Goal: Task Accomplishment & Management: Manage account settings

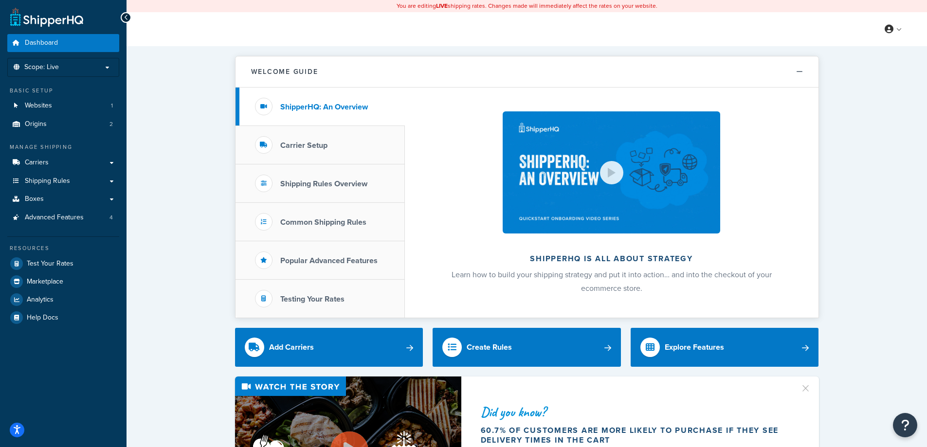
click at [89, 167] on link "Carriers" at bounding box center [63, 163] width 112 height 18
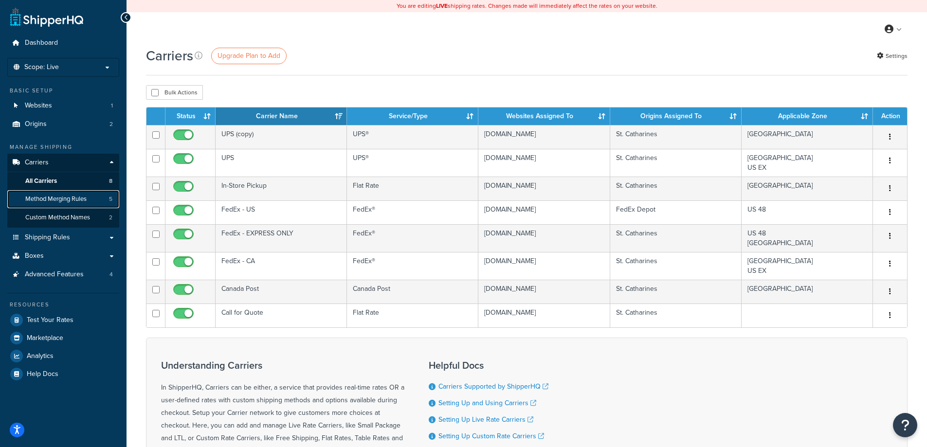
click at [54, 199] on span "Method Merging Rules" at bounding box center [55, 199] width 61 height 8
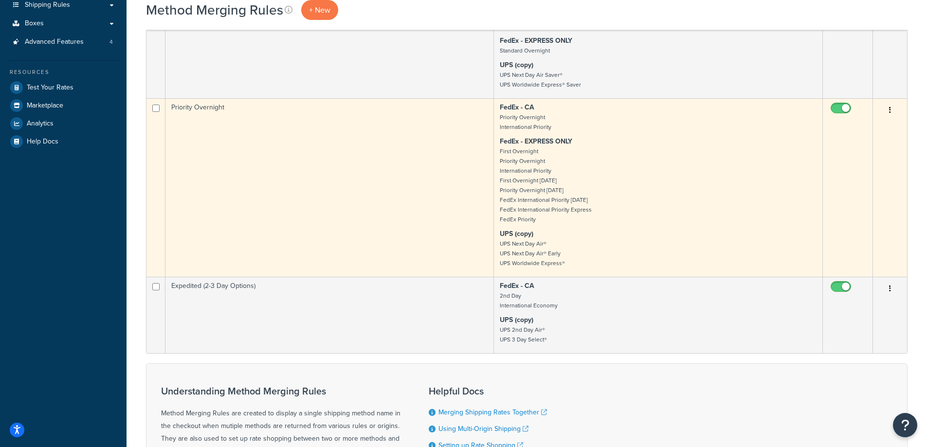
scroll to position [243, 0]
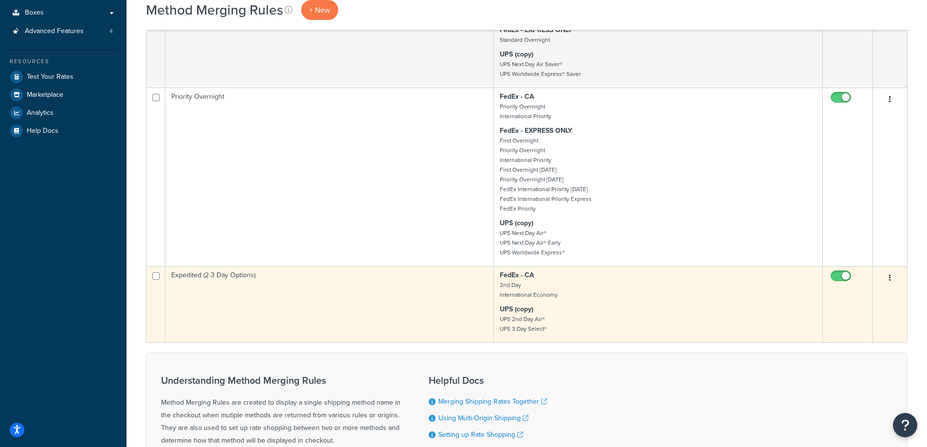
click at [415, 310] on td "Expedited (2-3 Day Options)" at bounding box center [329, 304] width 328 height 76
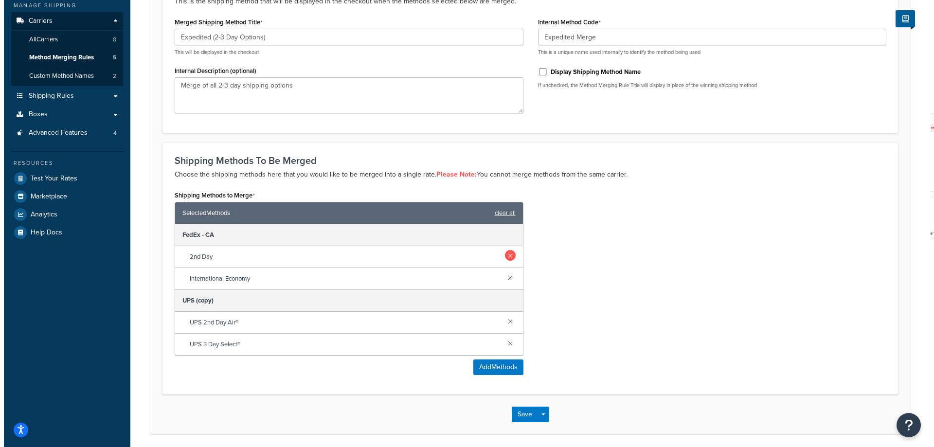
scroll to position [146, 0]
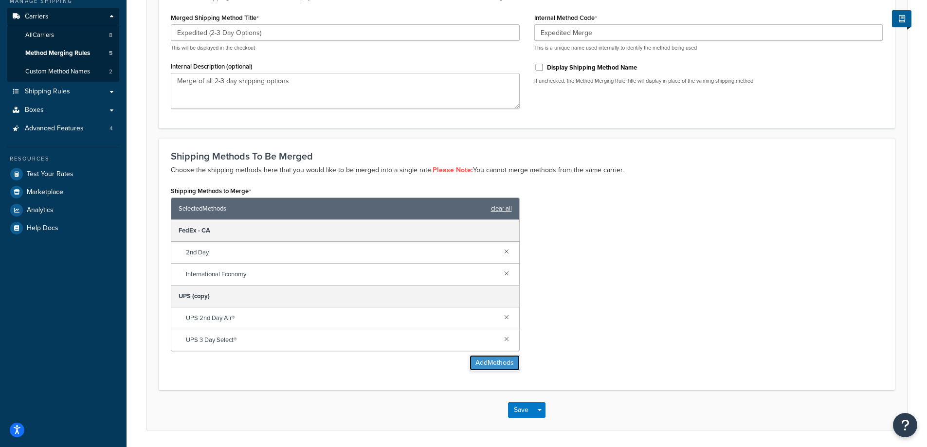
click at [498, 364] on button "Add Methods" at bounding box center [494, 363] width 50 height 16
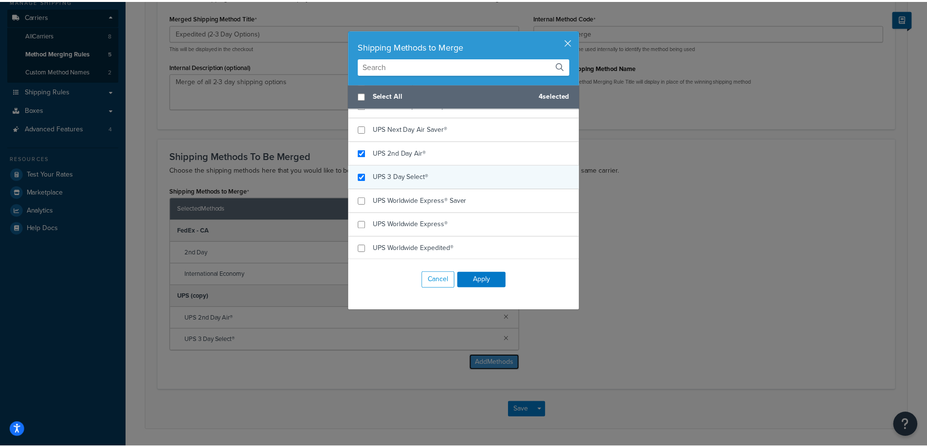
scroll to position [720, 0]
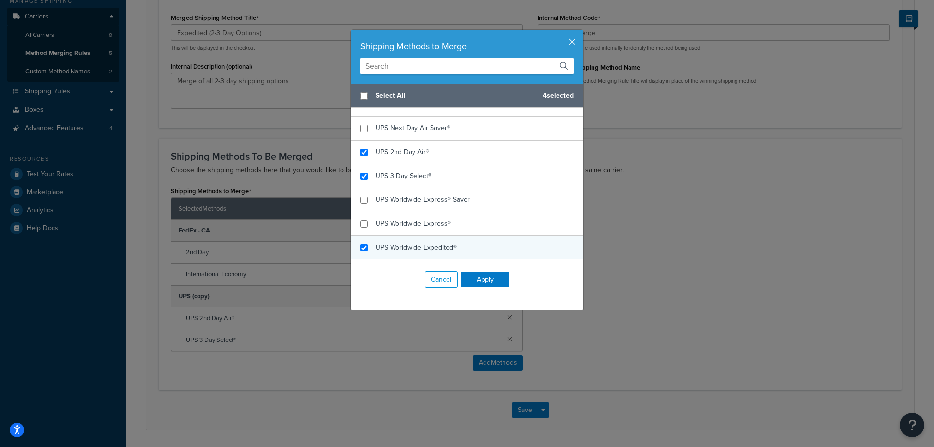
checkbox input "true"
click at [443, 249] on span "UPS Worldwide Expedited®" at bounding box center [416, 247] width 81 height 10
click at [482, 278] on button "Apply" at bounding box center [485, 280] width 49 height 16
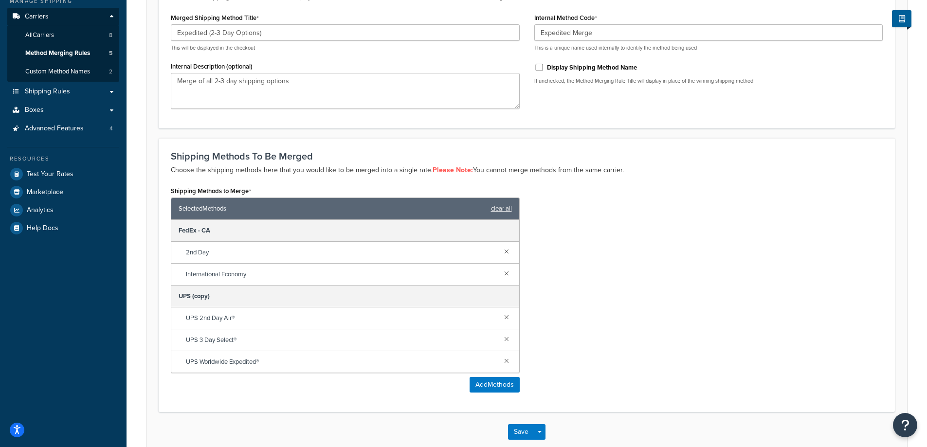
click at [737, 311] on div "Shipping Methods to Merge Selected Methods clear all FedEx - CA 2nd Day Interna…" at bounding box center [526, 292] width 726 height 216
click at [513, 433] on button "Save" at bounding box center [521, 432] width 26 height 16
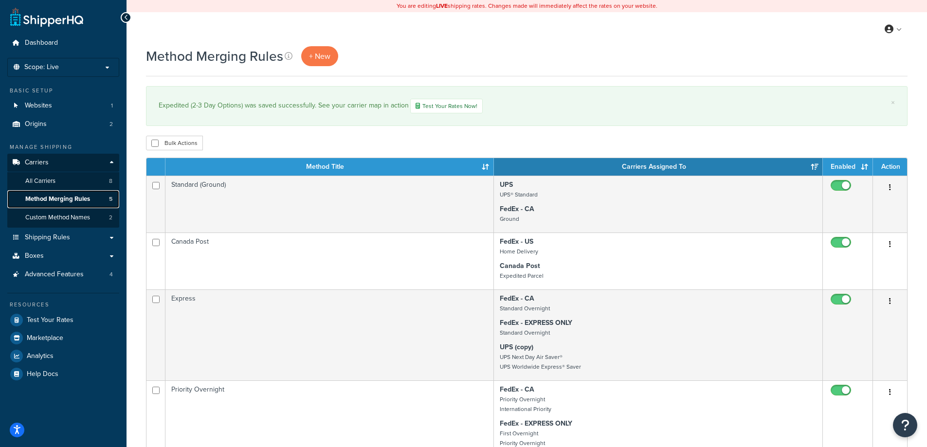
click at [69, 200] on span "Method Merging Rules" at bounding box center [57, 199] width 65 height 8
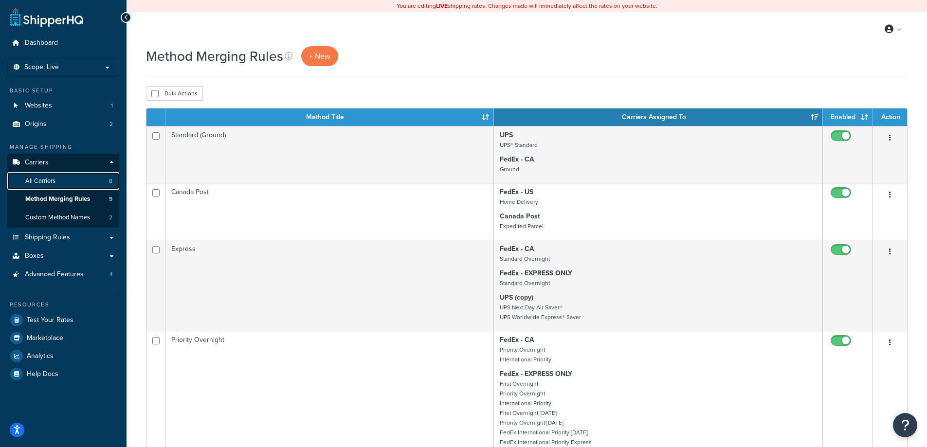
click at [46, 180] on span "All Carriers" at bounding box center [40, 181] width 30 height 8
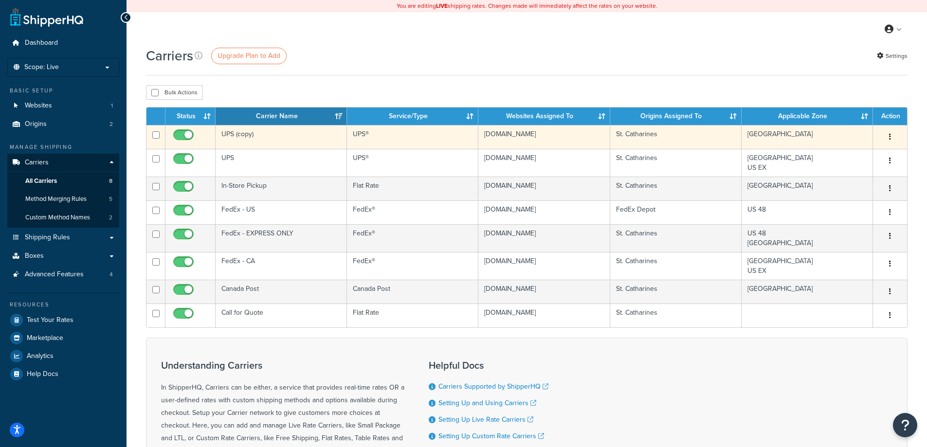
click at [297, 141] on td "UPS (copy)" at bounding box center [281, 137] width 131 height 24
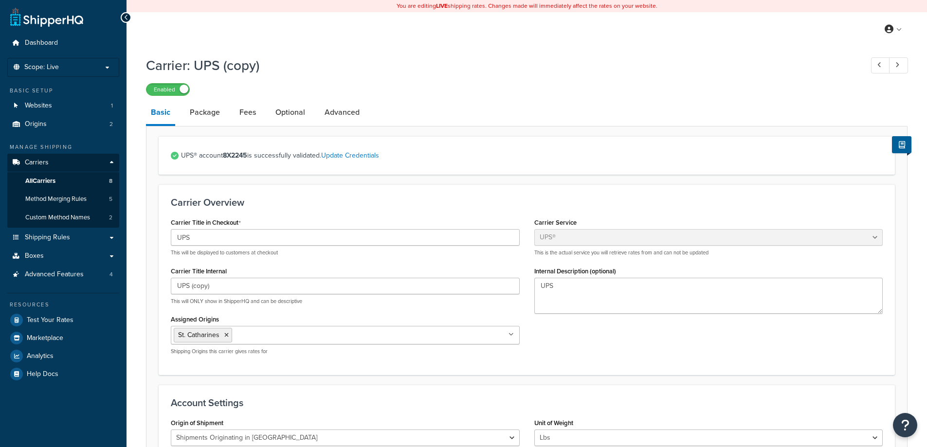
select select "ups"
select select "can"
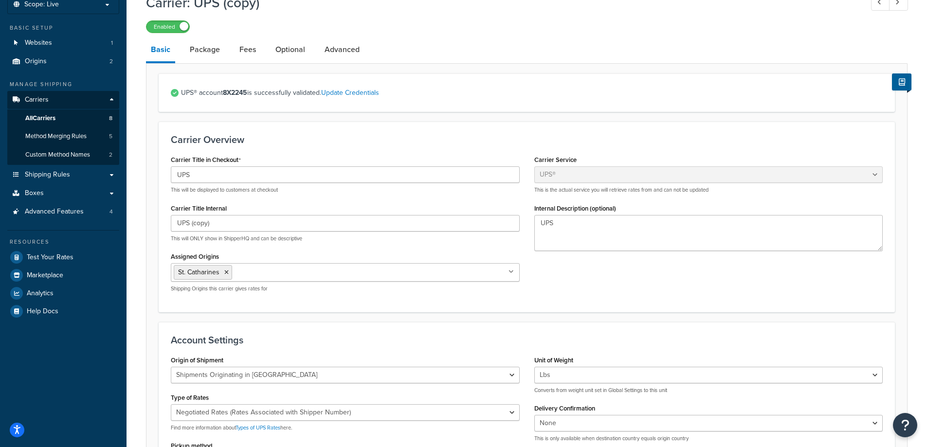
scroll to position [97, 0]
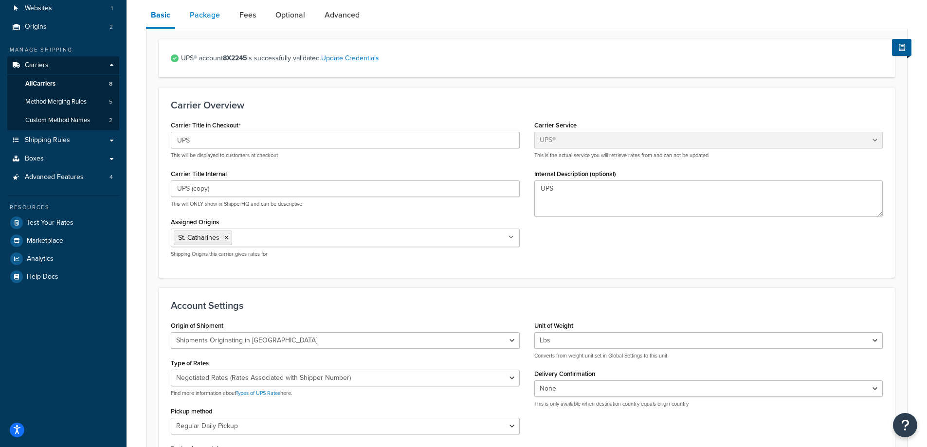
click at [214, 18] on link "Package" at bounding box center [205, 14] width 40 height 23
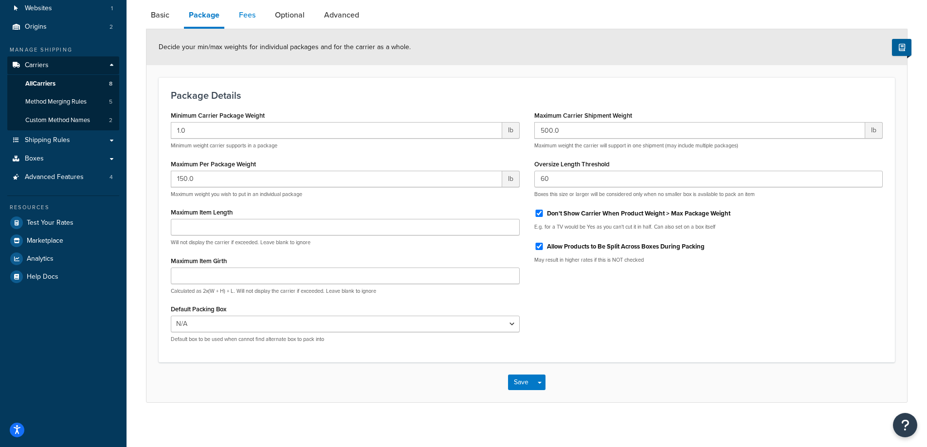
click at [244, 19] on link "Fees" at bounding box center [247, 14] width 26 height 23
select select "AFTER"
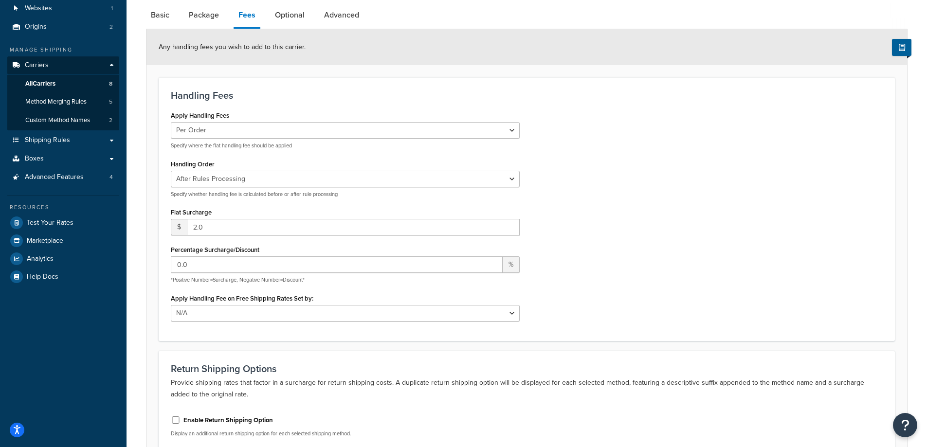
click at [573, 180] on div "Apply Handling Fees Per Order Per Item Per Package Specify where the flat handl…" at bounding box center [526, 218] width 726 height 220
click at [282, 18] on link "Optional" at bounding box center [289, 14] width 39 height 23
select select "residential"
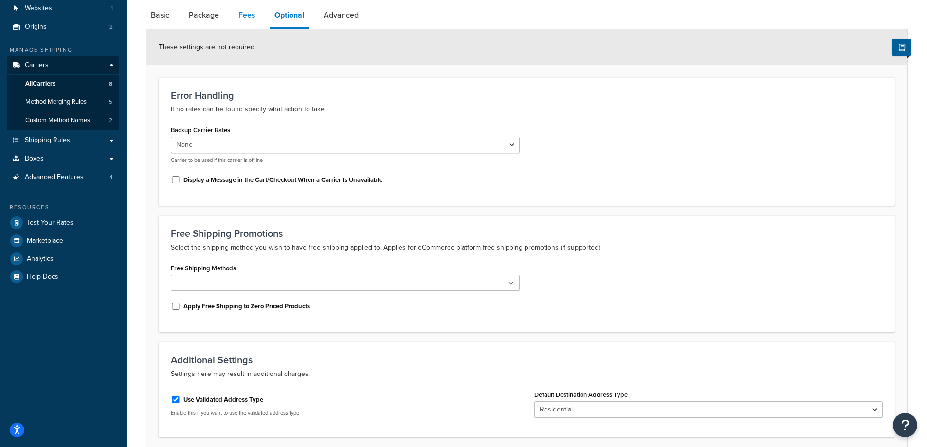
click at [247, 21] on link "Fees" at bounding box center [247, 14] width 26 height 23
select select "AFTER"
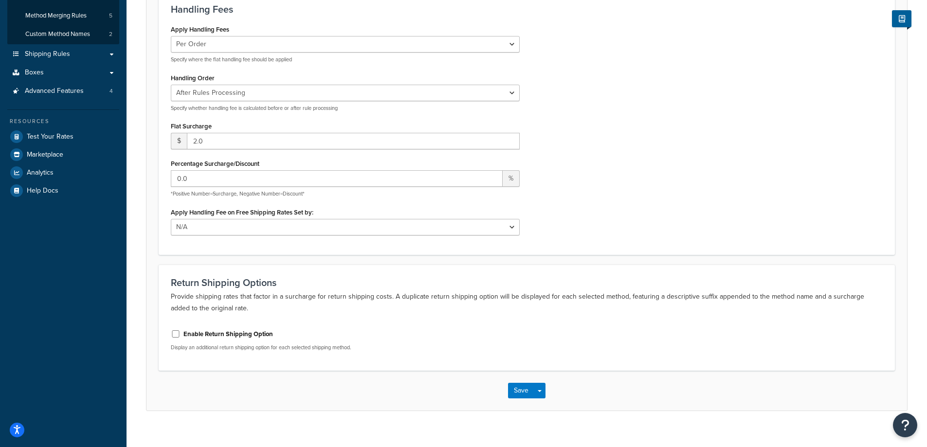
scroll to position [197, 0]
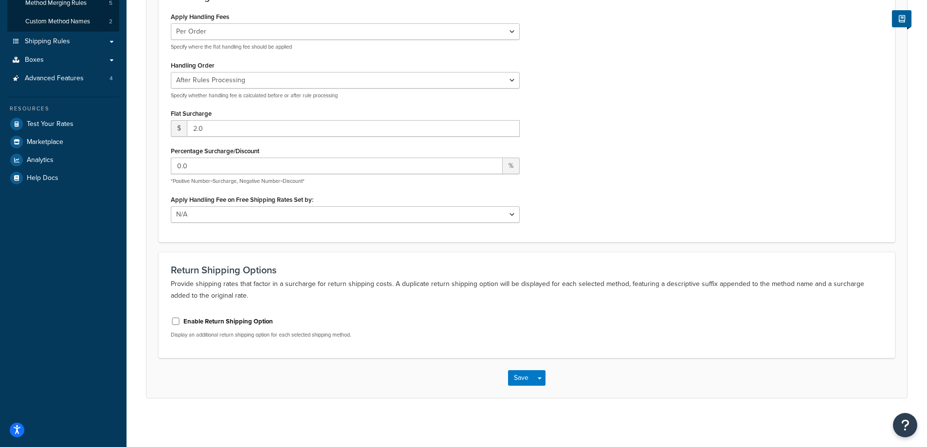
click at [735, 148] on div "Apply Handling Fees Per Order Per Item Per Package Specify where the flat handl…" at bounding box center [526, 120] width 726 height 220
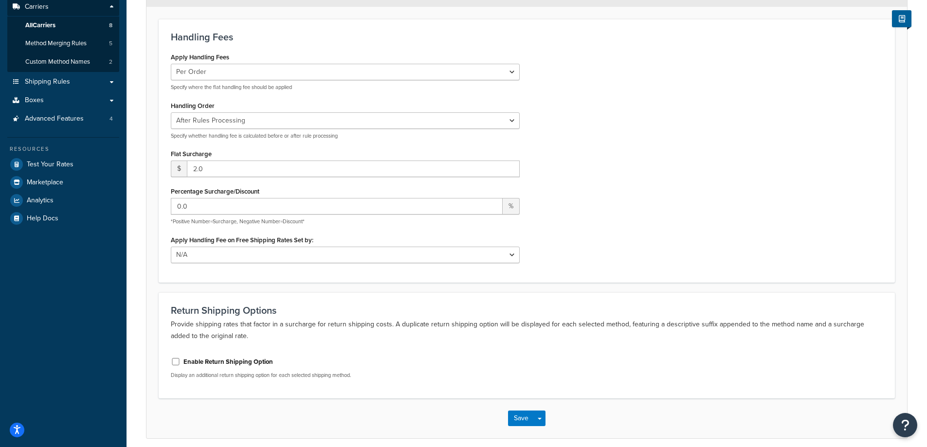
scroll to position [100, 0]
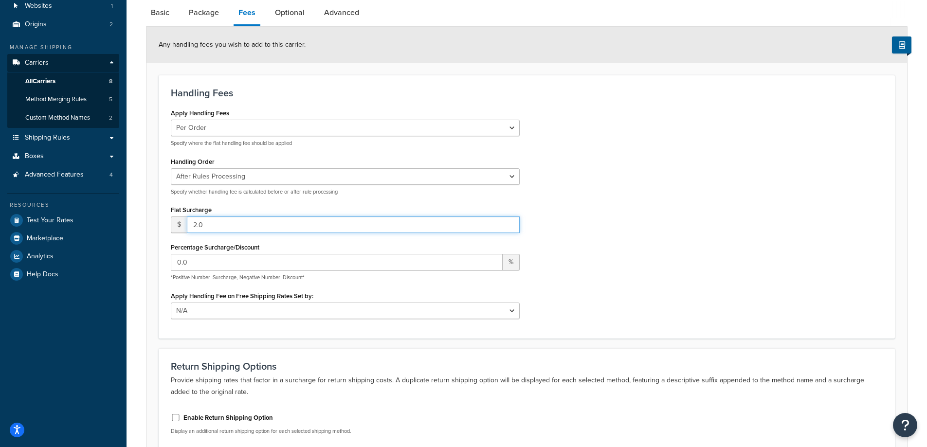
click at [232, 222] on input "2.0" at bounding box center [353, 224] width 333 height 17
click at [690, 190] on div "Apply Handling Fees Per Order Per Item Per Package Specify where the flat handl…" at bounding box center [526, 216] width 726 height 220
click at [649, 224] on div "Apply Handling Fees Per Order Per Item Per Package Specify where the flat handl…" at bounding box center [526, 216] width 726 height 220
click at [298, 16] on link "Optional" at bounding box center [289, 12] width 39 height 23
select select "residential"
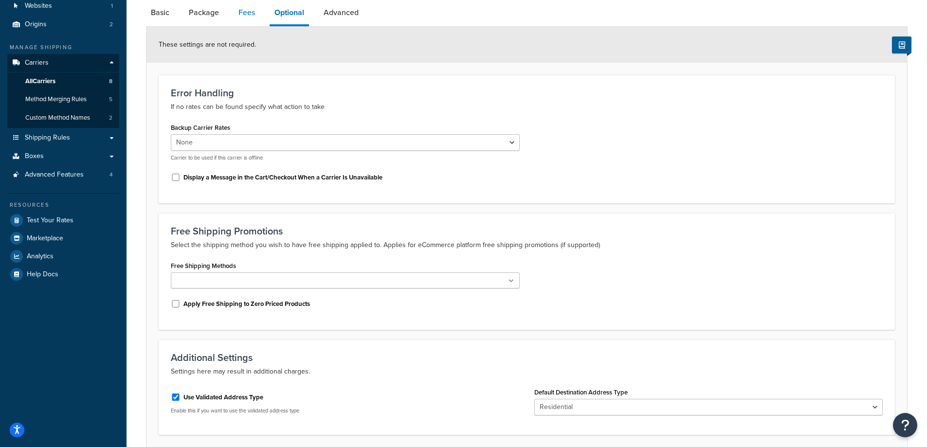
click at [253, 13] on link "Fees" at bounding box center [247, 12] width 26 height 23
select select "AFTER"
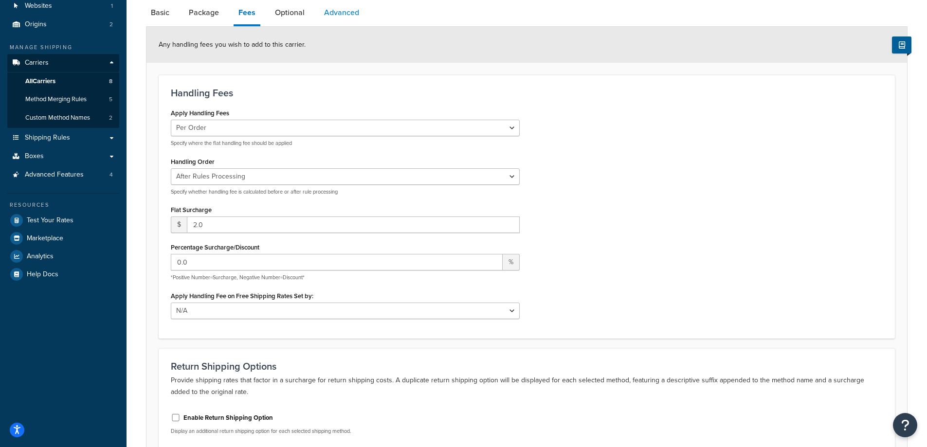
click at [329, 8] on link "Advanced" at bounding box center [341, 12] width 45 height 23
select select "false"
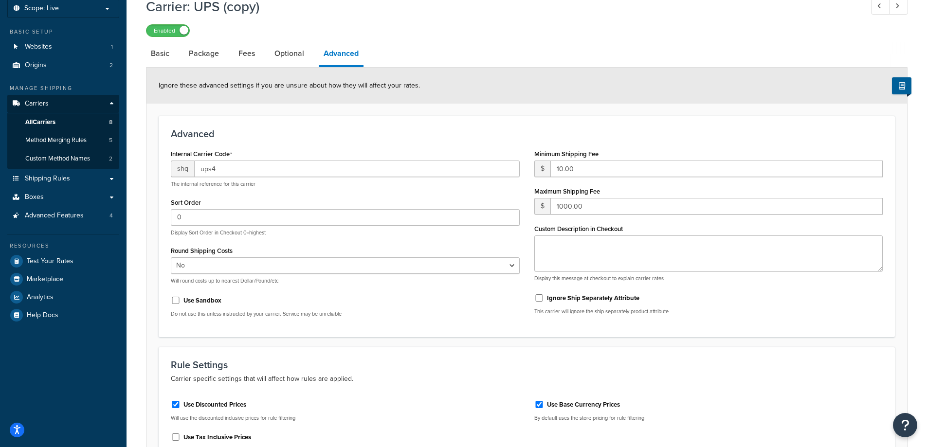
scroll to position [30, 0]
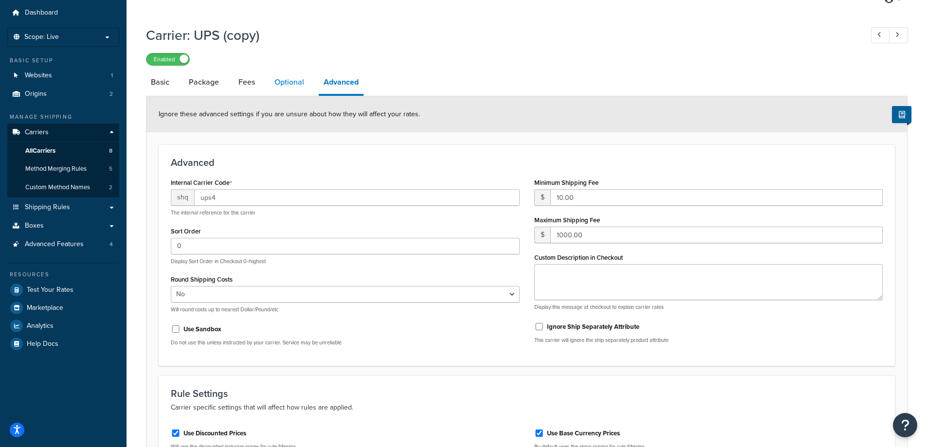
click at [287, 81] on link "Optional" at bounding box center [289, 82] width 39 height 23
select select "residential"
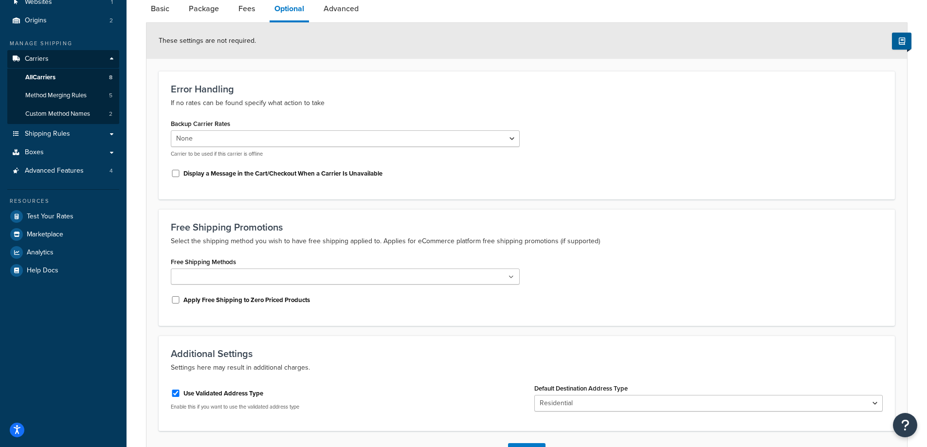
scroll to position [127, 0]
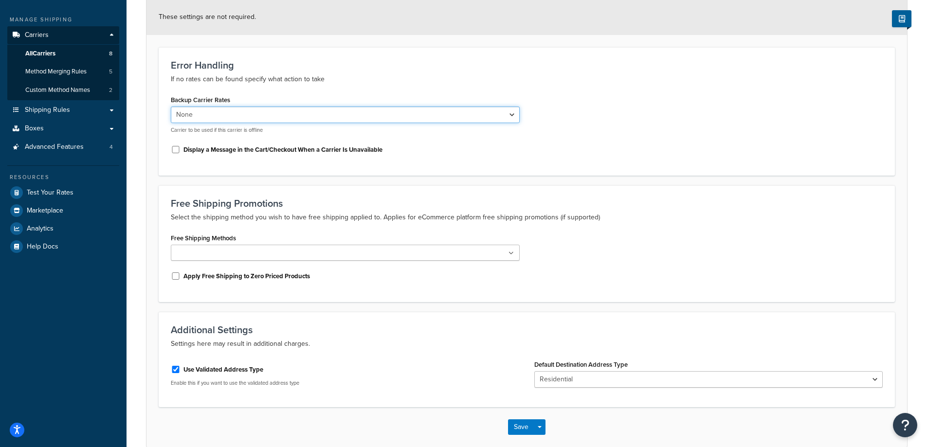
click at [487, 122] on select "None UPS Call for Quote In-Store Pickup FedEx - CA FedEx - US Canada Post FedEx…" at bounding box center [345, 115] width 349 height 17
click at [621, 114] on div "Backup Carrier Rates None UPS Call for Quote In-Store Pickup FedEx - CA FedEx -…" at bounding box center [526, 128] width 726 height 70
click at [383, 255] on ul at bounding box center [345, 253] width 349 height 16
click at [683, 209] on h3 "Free Shipping Promotions" at bounding box center [527, 203] width 712 height 11
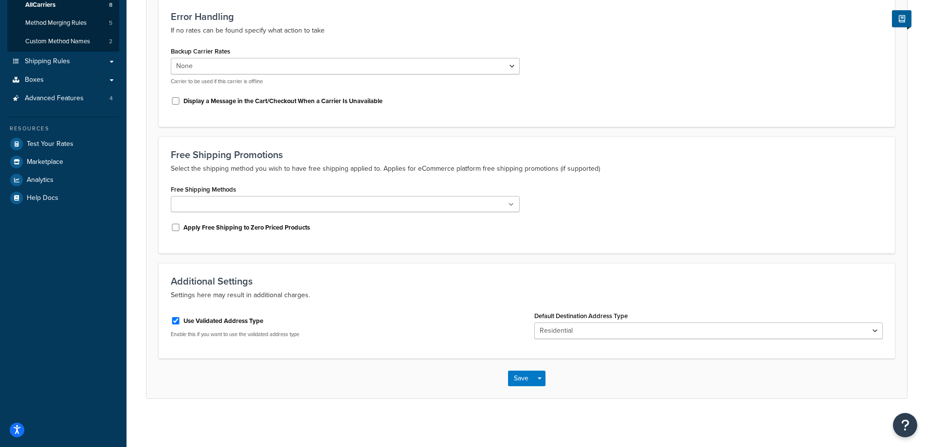
scroll to position [178, 0]
click at [570, 325] on select "Business Residential" at bounding box center [708, 330] width 349 height 17
click at [606, 266] on div "Additional Settings Settings here may result in additional charges. Use Validat…" at bounding box center [527, 310] width 736 height 95
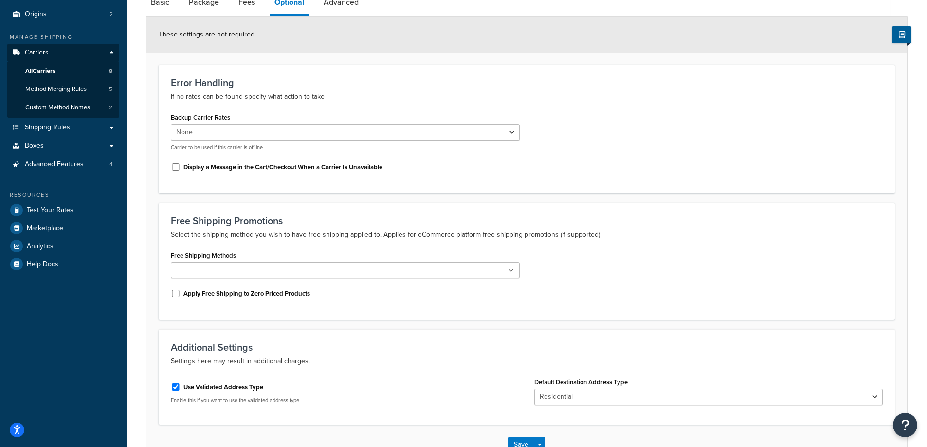
scroll to position [0, 0]
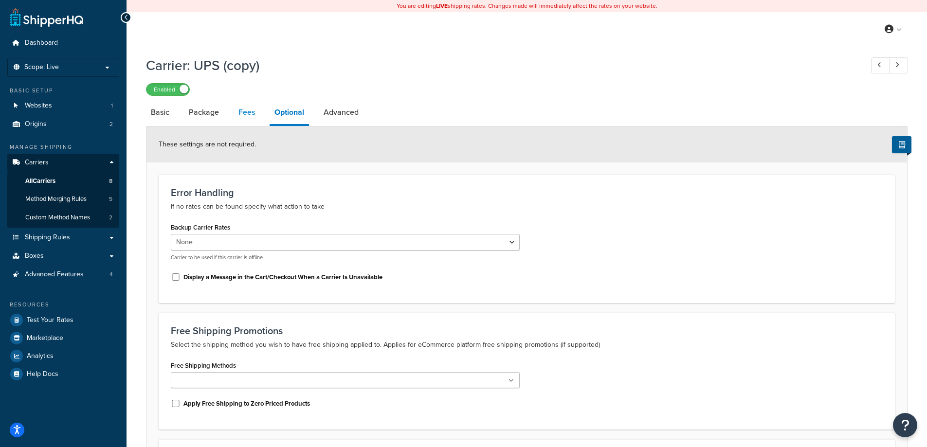
click at [246, 111] on link "Fees" at bounding box center [247, 112] width 26 height 23
select select "AFTER"
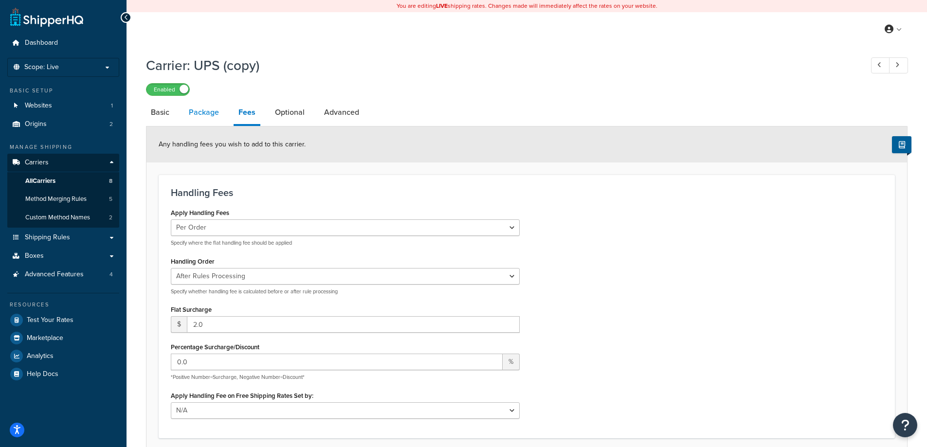
click at [203, 111] on link "Package" at bounding box center [204, 112] width 40 height 23
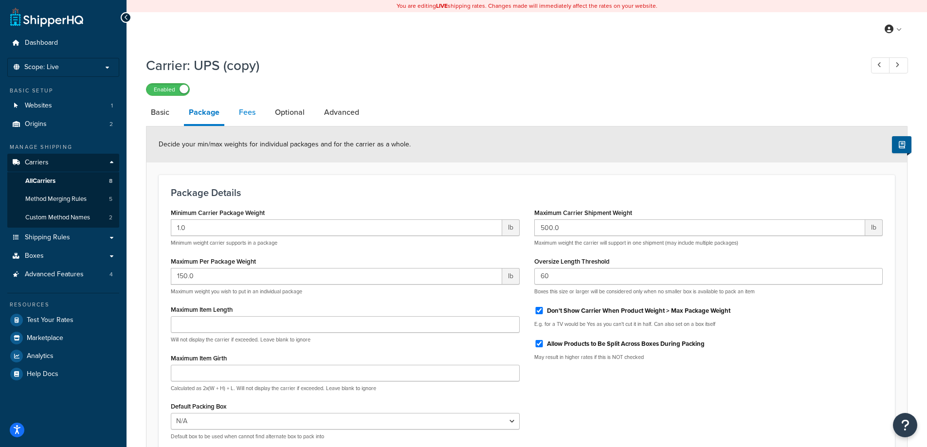
click at [239, 113] on link "Fees" at bounding box center [247, 112] width 26 height 23
select select "AFTER"
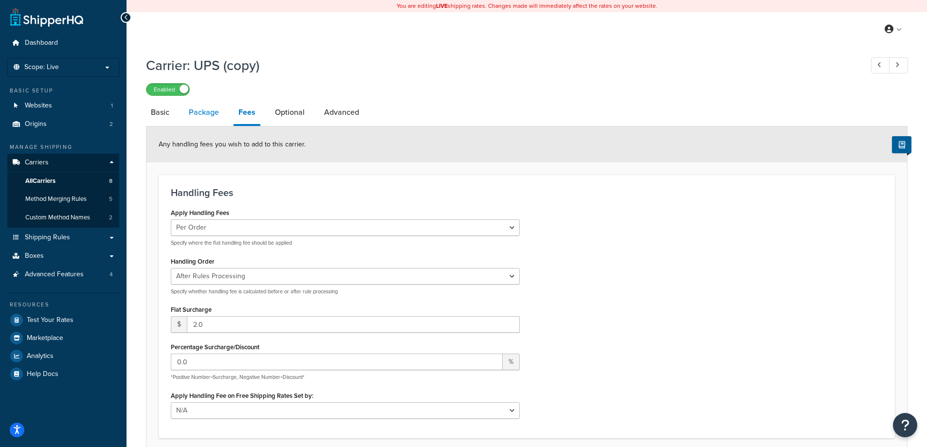
click at [199, 111] on link "Package" at bounding box center [204, 112] width 40 height 23
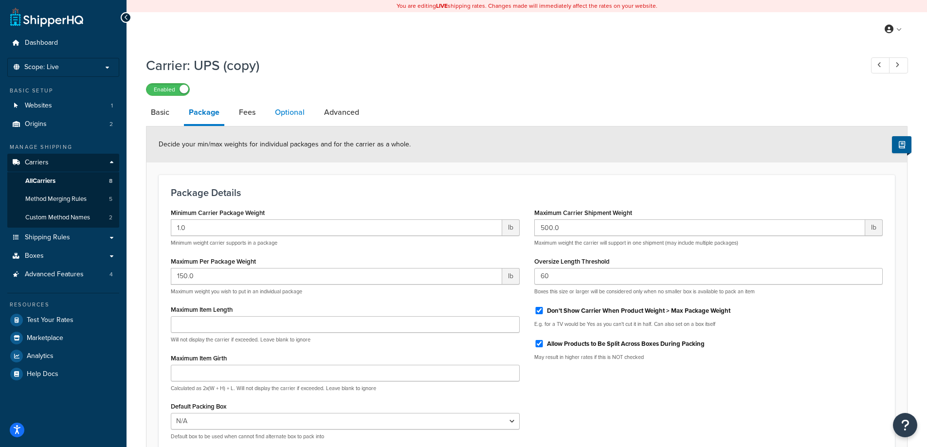
click at [292, 116] on link "Optional" at bounding box center [289, 112] width 39 height 23
select select "residential"
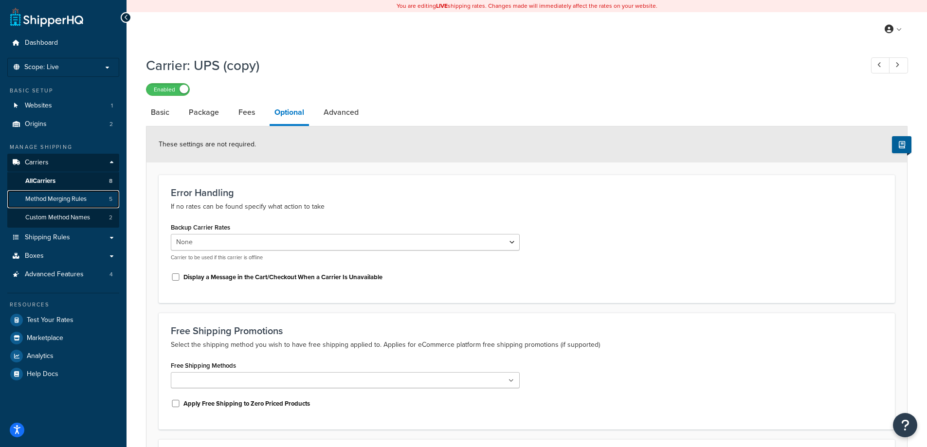
click at [72, 198] on span "Method Merging Rules" at bounding box center [55, 199] width 61 height 8
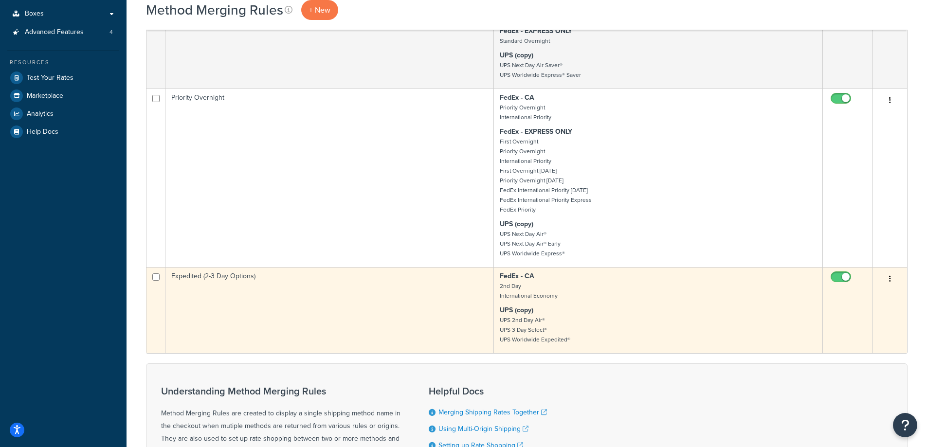
scroll to position [243, 0]
click at [403, 307] on td "Expedited (2-3 Day Options)" at bounding box center [329, 309] width 328 height 86
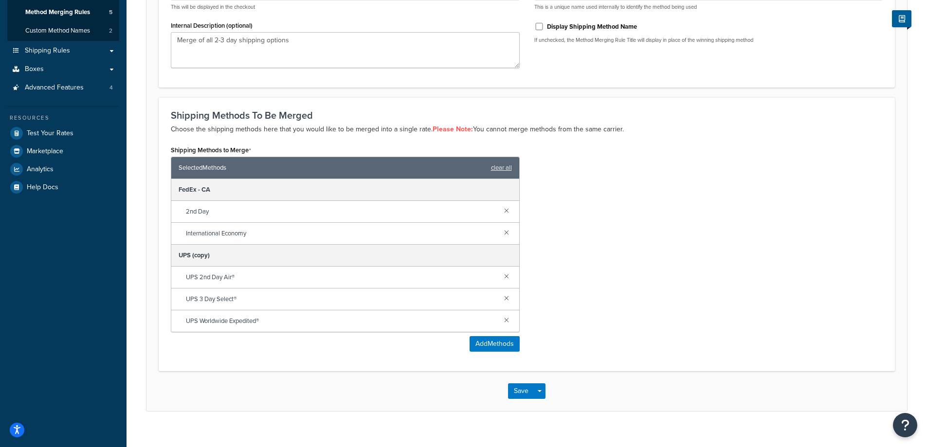
scroll to position [200, 0]
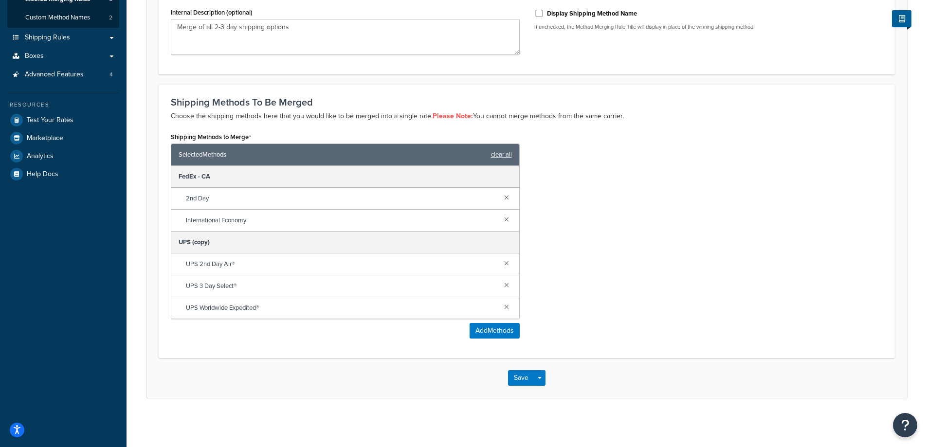
click at [603, 200] on div "Shipping Methods to Merge Selected Methods clear all FedEx - CA 2nd Day Interna…" at bounding box center [526, 238] width 726 height 216
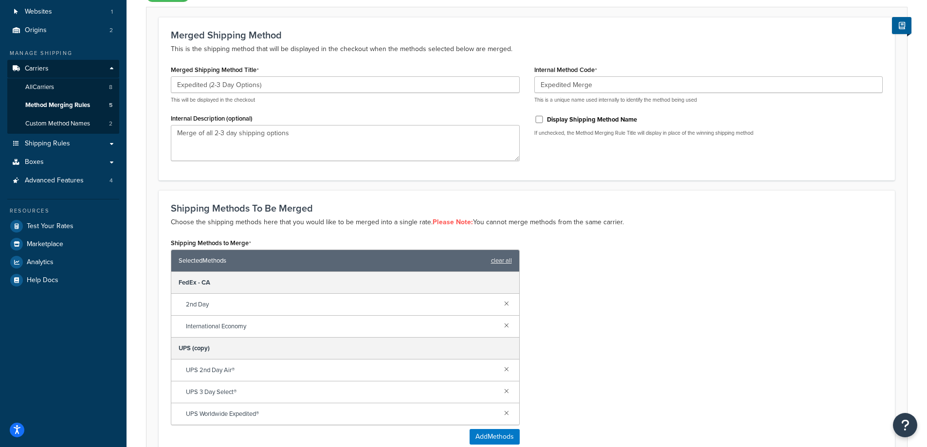
scroll to position [0, 0]
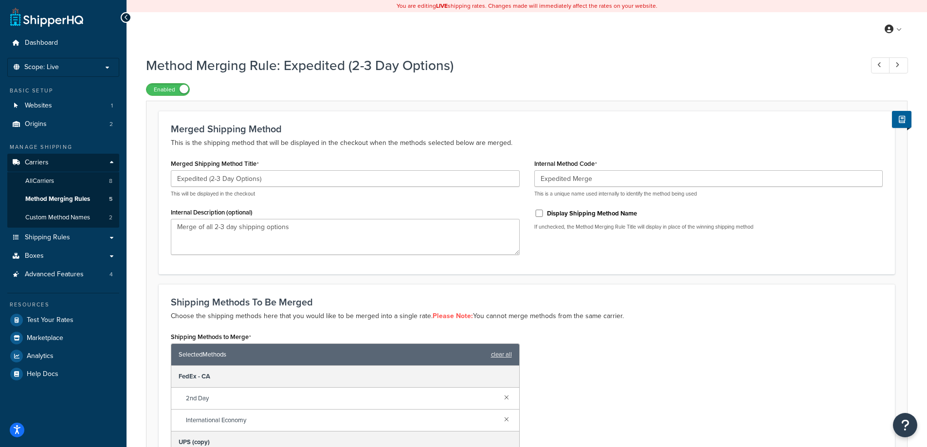
click at [495, 77] on div "Method Merging Rule: Expedited (2-3 Day Options) Enabled" at bounding box center [526, 73] width 761 height 45
click at [664, 52] on div "Method Merging Rule: Expedited (2-3 Day Options) Enabled" at bounding box center [526, 73] width 761 height 45
